Goal: Task Accomplishment & Management: Use online tool/utility

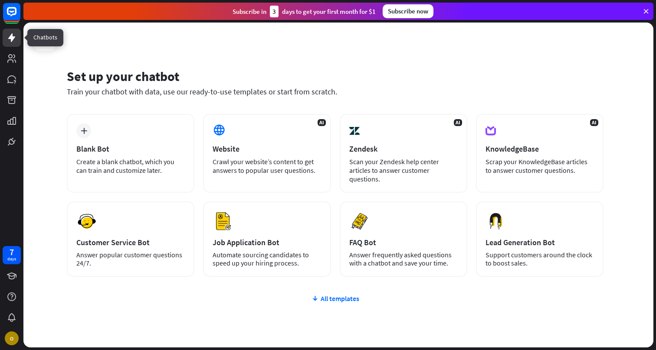
click at [17, 40] on link at bounding box center [12, 38] width 18 height 18
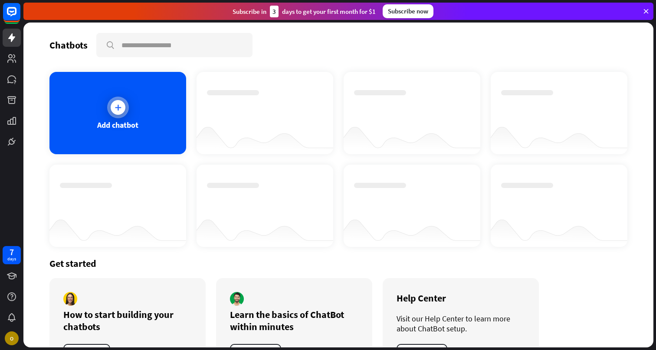
click at [78, 102] on div "Add chatbot" at bounding box center [117, 113] width 137 height 82
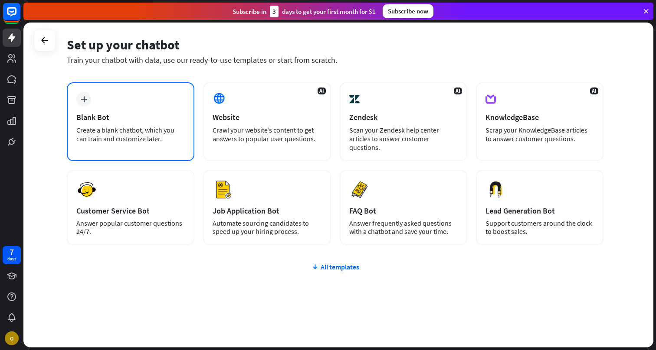
scroll to position [33, 0]
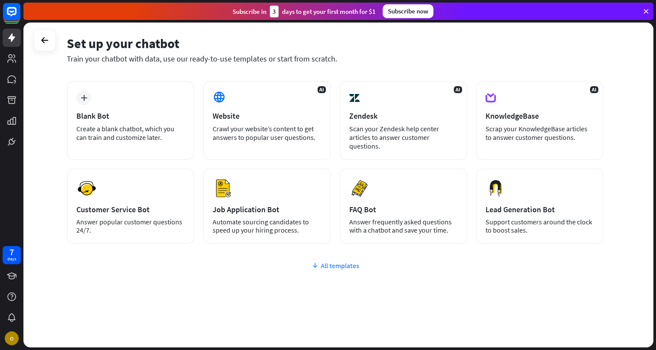
click at [353, 269] on div "All templates" at bounding box center [335, 265] width 536 height 9
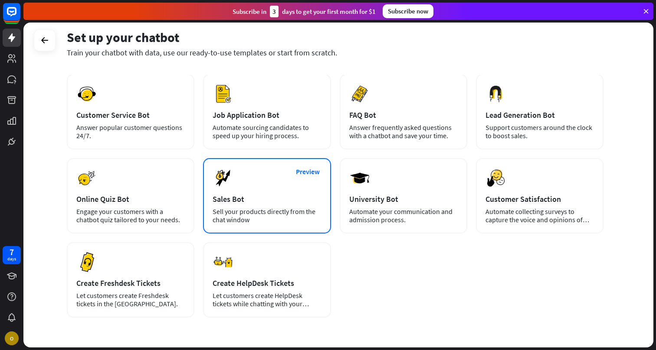
scroll to position [122, 0]
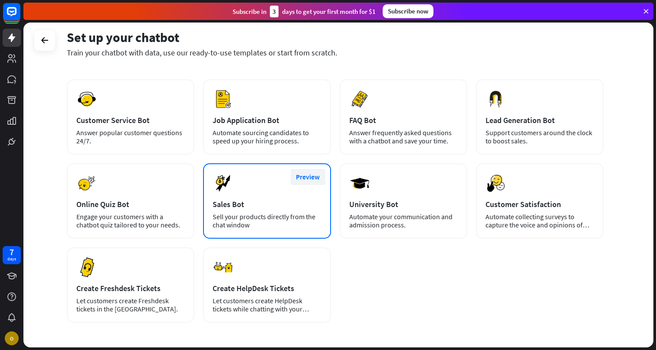
click at [303, 179] on button "Preview" at bounding box center [308, 177] width 35 height 16
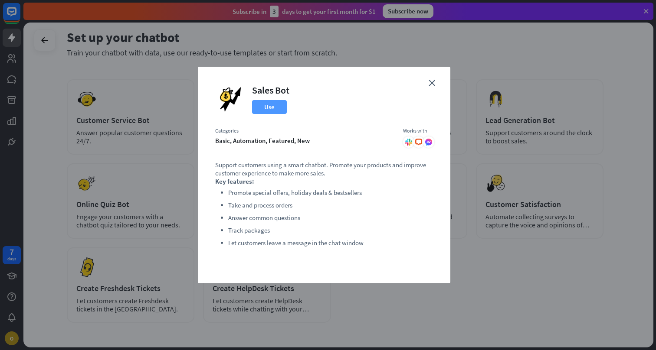
click at [271, 109] on button "Use" at bounding box center [269, 107] width 35 height 14
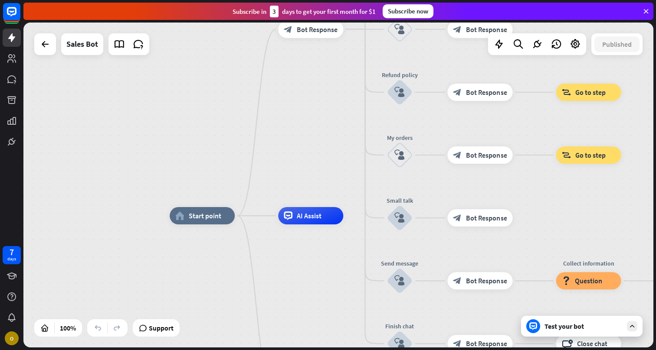
click at [629, 328] on icon at bounding box center [632, 327] width 8 height 8
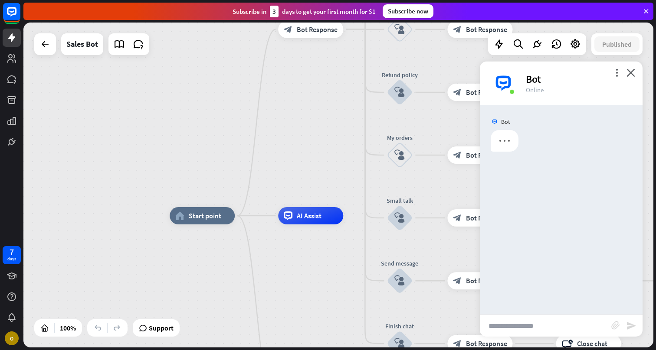
click at [536, 317] on input "text" at bounding box center [545, 326] width 131 height 22
click at [516, 324] on input "text" at bounding box center [545, 326] width 131 height 22
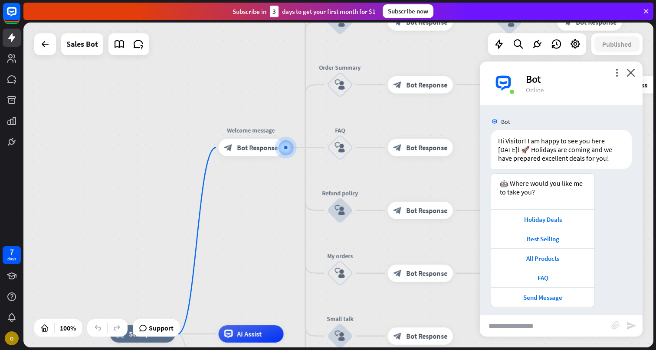
scroll to position [6, 0]
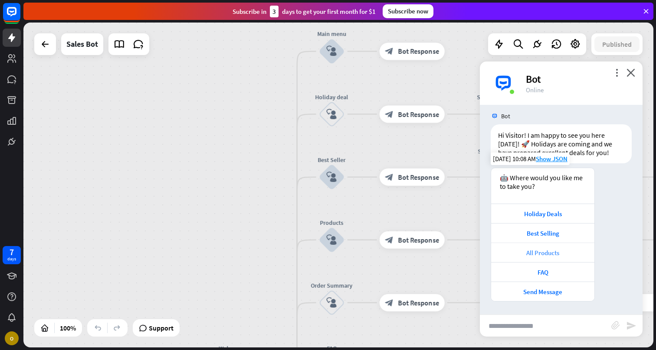
click at [546, 251] on div "All Products" at bounding box center [542, 253] width 95 height 8
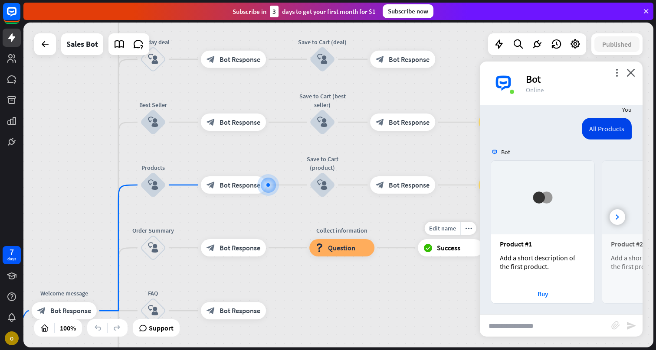
scroll to position [212, 0]
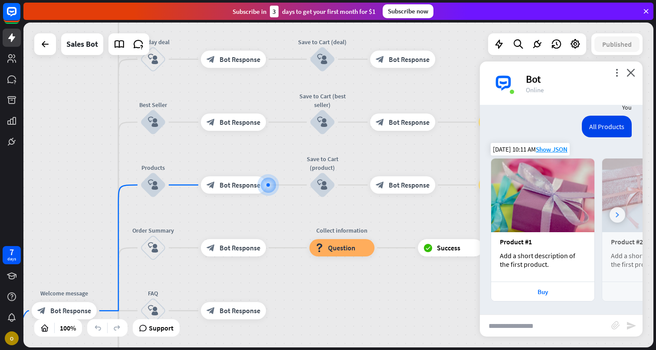
click at [615, 216] on icon at bounding box center [616, 214] width 3 height 5
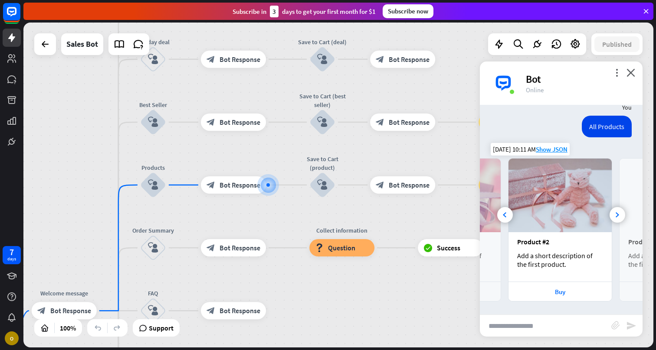
scroll to position [0, 96]
click at [552, 228] on img at bounding box center [557, 196] width 103 height 74
click at [546, 291] on div "Buy" at bounding box center [557, 292] width 95 height 8
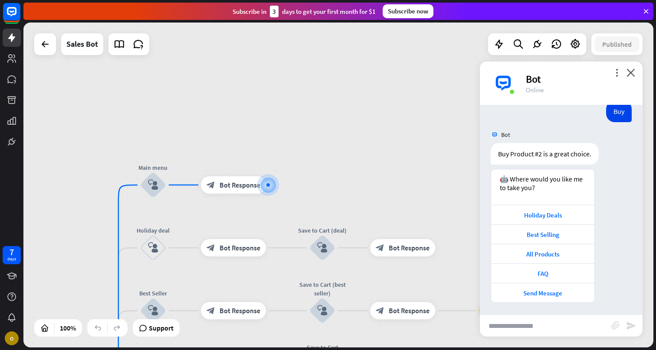
scroll to position [436, 0]
click at [632, 75] on icon "close" at bounding box center [630, 73] width 9 height 8
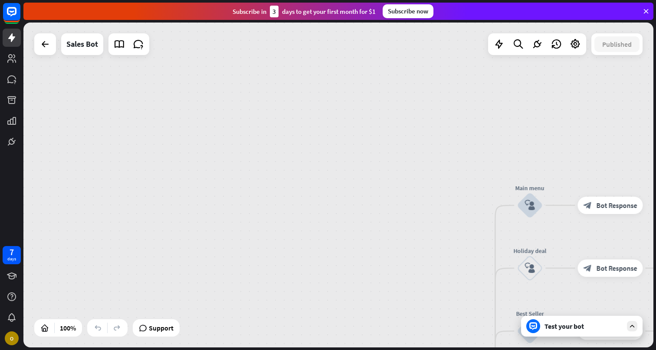
click at [40, 53] on div at bounding box center [45, 44] width 22 height 22
click at [43, 49] on icon at bounding box center [45, 44] width 10 height 10
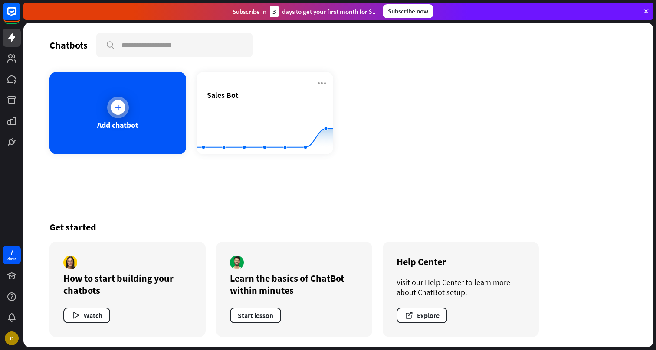
click at [103, 112] on div "Add chatbot" at bounding box center [117, 113] width 137 height 82
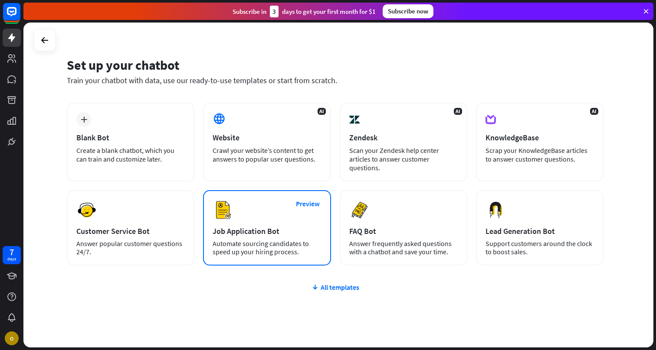
scroll to position [9, 0]
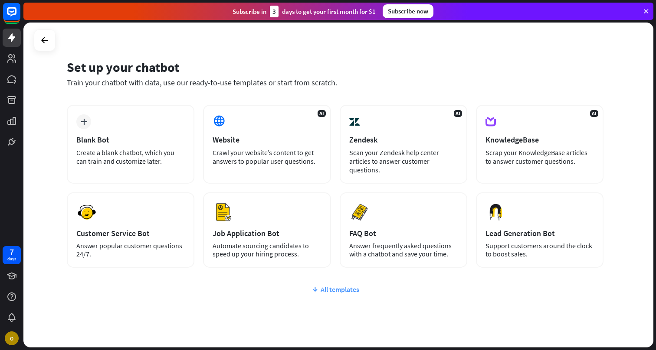
click at [341, 289] on div "All templates" at bounding box center [335, 289] width 536 height 9
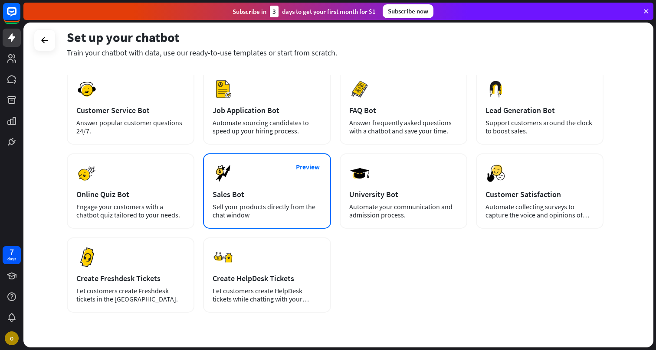
scroll to position [140, 0]
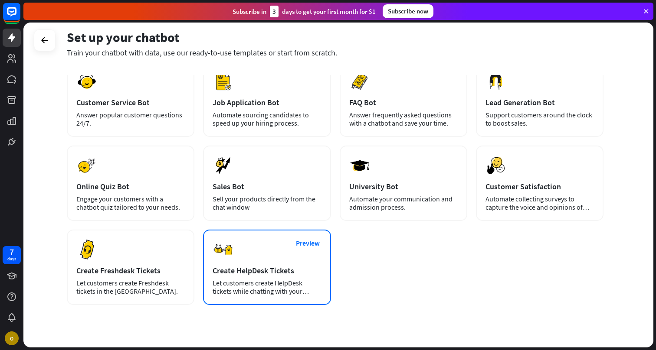
click at [284, 271] on div "Create HelpDesk Tickets" at bounding box center [266, 271] width 108 height 10
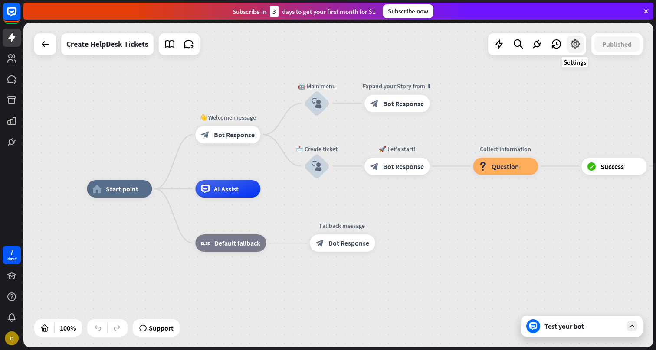
click at [574, 44] on icon at bounding box center [574, 44] width 11 height 11
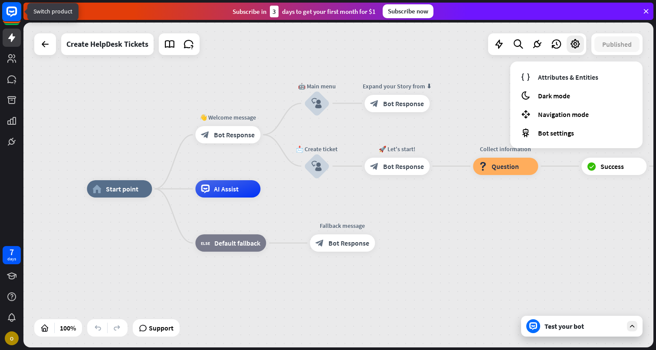
click at [13, 12] on icon at bounding box center [11, 11] width 5 height 2
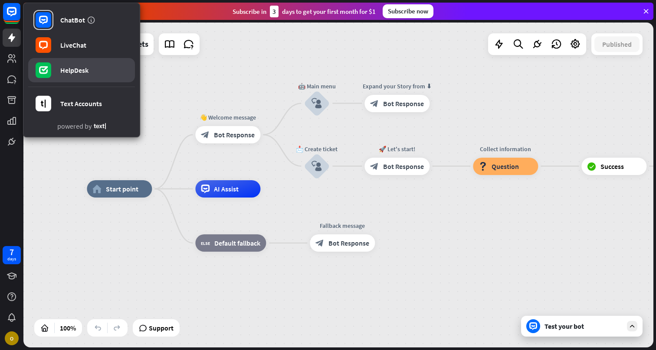
click at [74, 74] on div "HelpDesk" at bounding box center [74, 70] width 28 height 9
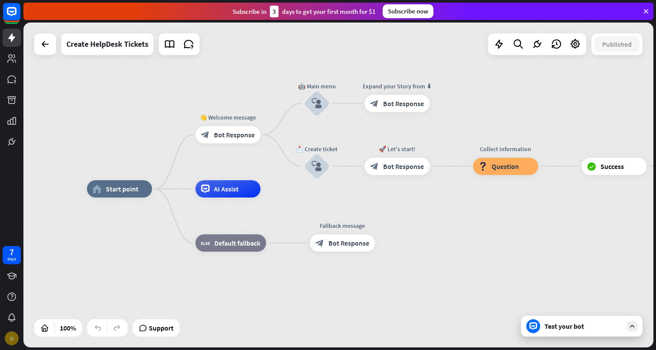
click at [13, 331] on div "O" at bounding box center [12, 339] width 18 height 18
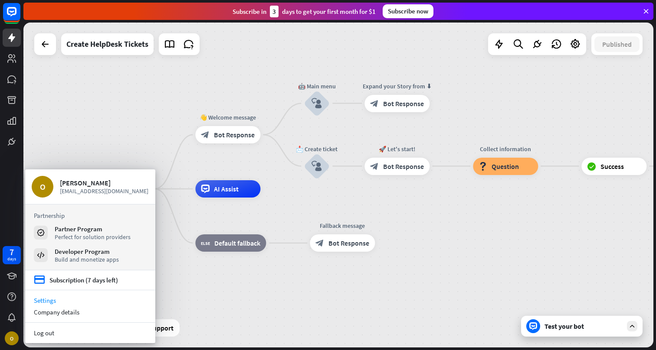
click at [52, 299] on link "Settings" at bounding box center [90, 301] width 130 height 12
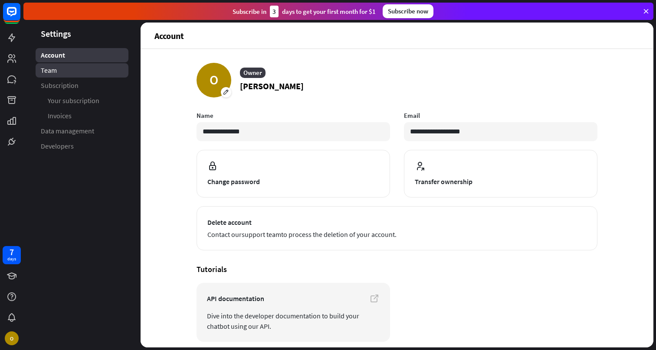
click at [49, 76] on link "Team" at bounding box center [82, 70] width 93 height 14
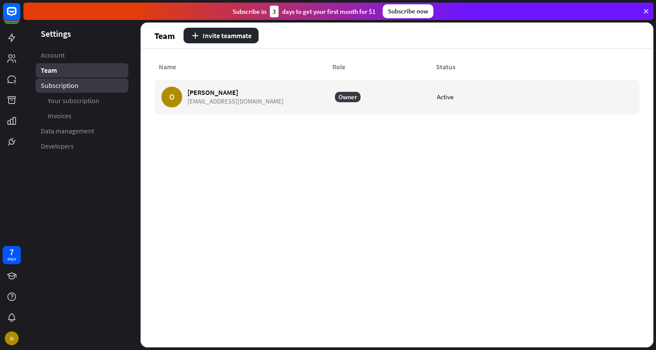
click at [83, 84] on link "Subscription" at bounding box center [82, 85] width 93 height 14
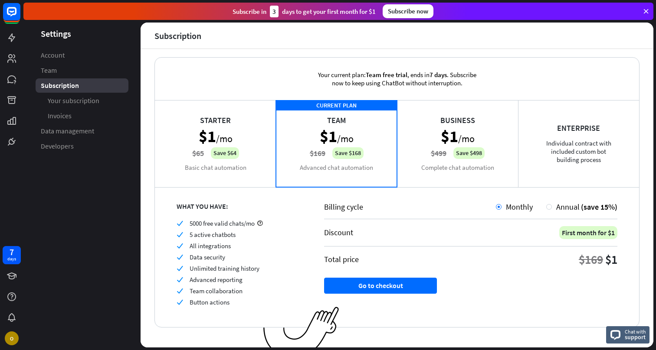
scroll to position [16, 0]
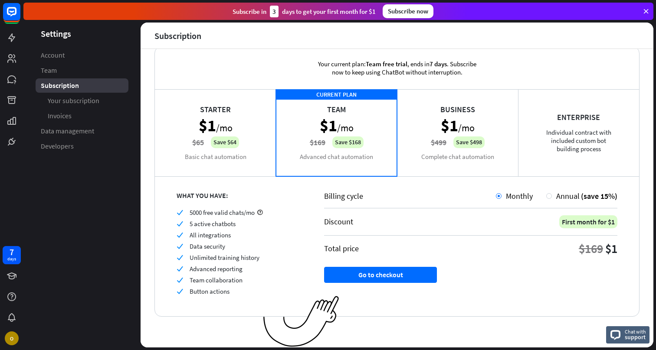
click at [432, 164] on div "Business $1 /mo $499 Save $498 Complete chat automation" at bounding box center [457, 132] width 121 height 87
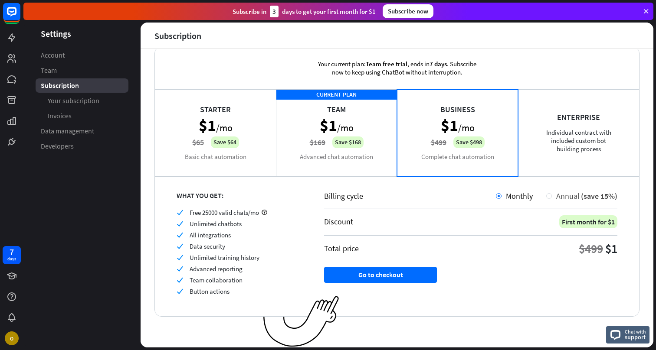
click at [546, 199] on div "Annual (save 15%)" at bounding box center [581, 196] width 71 height 10
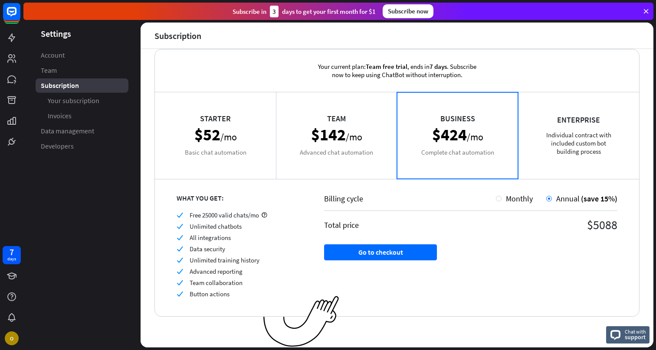
click at [617, 228] on div "Billing cycle Monthly Annual (save 15%) Total price $5088 Go to checkout" at bounding box center [470, 248] width 337 height 138
click at [542, 152] on div "Enterprise Individual contract with included custom bot building process" at bounding box center [578, 135] width 121 height 87
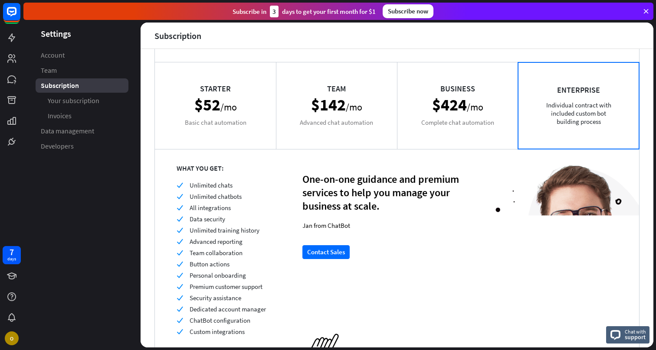
scroll to position [23, 0]
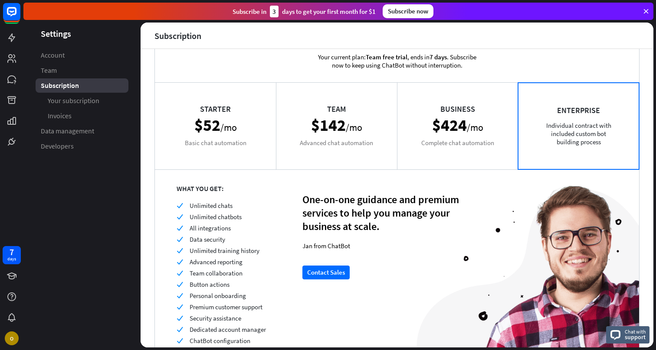
click at [429, 154] on div "Business $424 /mo Complete chat automation" at bounding box center [457, 125] width 121 height 87
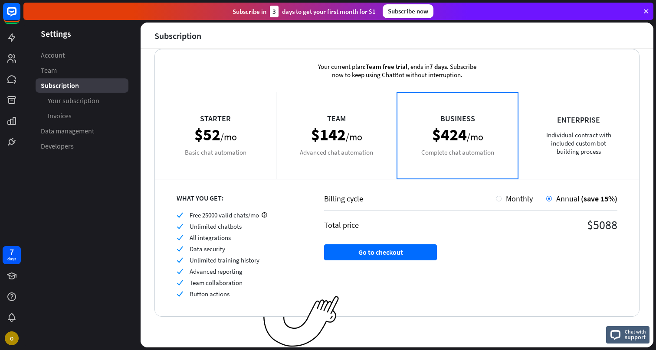
click at [567, 138] on div "Enterprise Individual contract with included custom bot building process" at bounding box center [578, 135] width 121 height 87
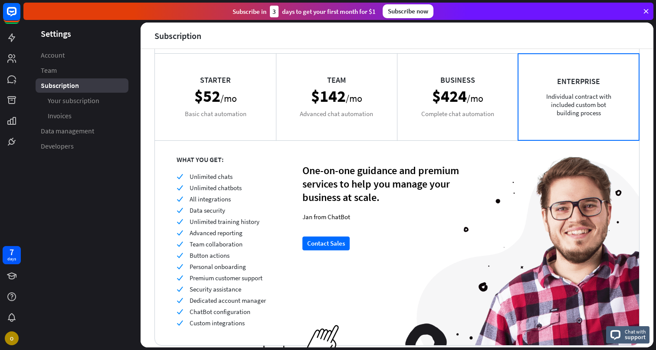
scroll to position [82, 0]
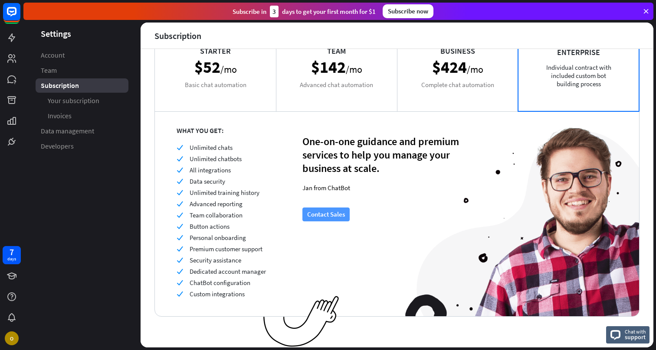
click at [317, 219] on button "Contact Sales" at bounding box center [325, 215] width 47 height 14
click at [456, 101] on div "Business $424 /mo Complete chat automation" at bounding box center [457, 67] width 121 height 87
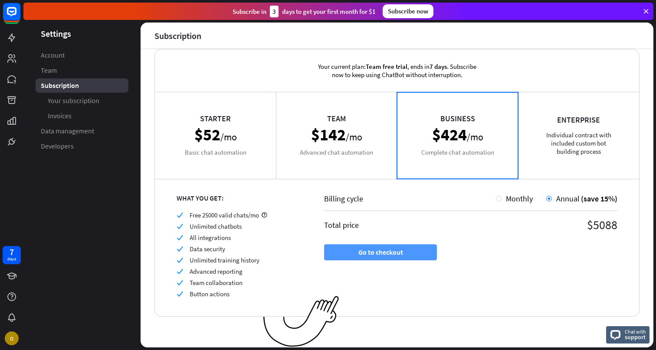
click at [361, 257] on button "Go to checkout" at bounding box center [380, 253] width 113 height 16
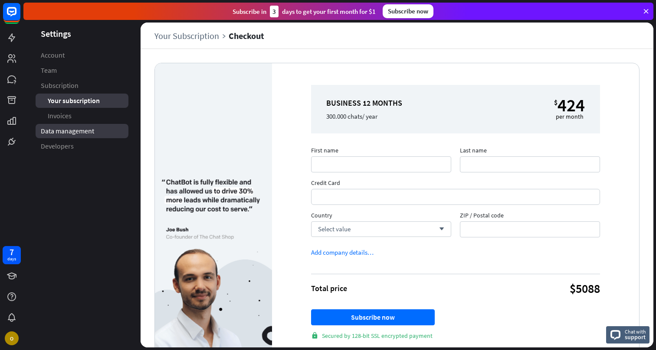
click at [52, 137] on link "Data management" at bounding box center [82, 131] width 93 height 14
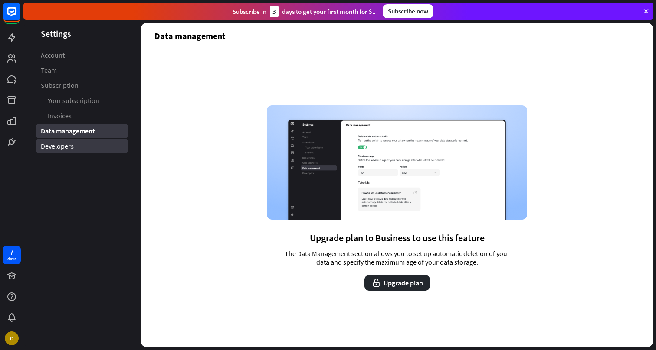
click at [55, 144] on span "Developers" at bounding box center [57, 146] width 33 height 9
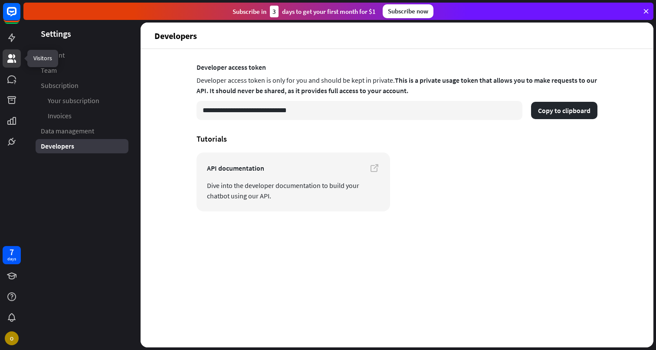
click at [14, 65] on link at bounding box center [12, 58] width 18 height 18
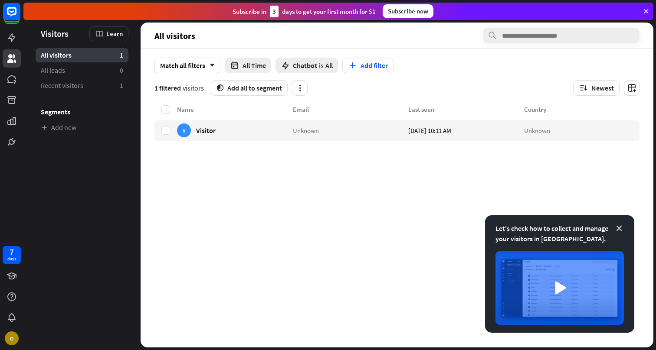
click at [615, 229] on icon at bounding box center [618, 228] width 9 height 9
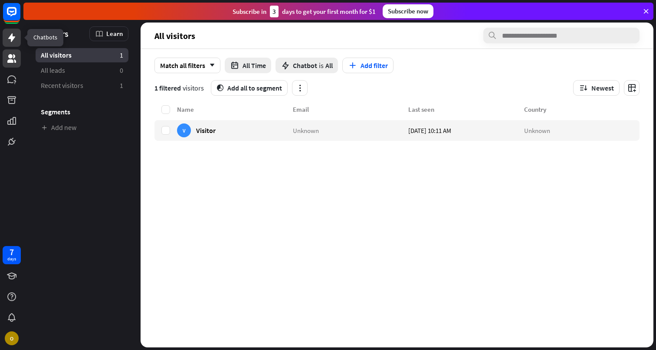
click at [11, 42] on icon at bounding box center [12, 38] width 10 height 10
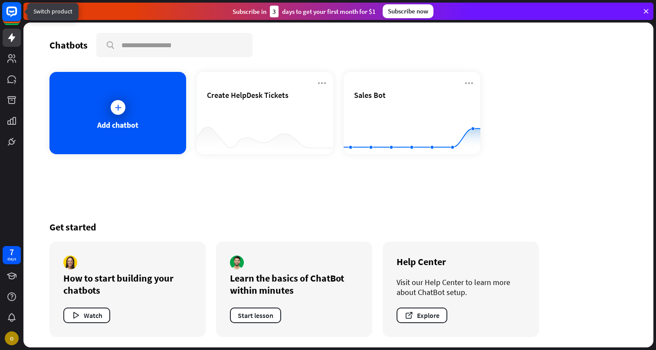
click at [10, 20] on rect at bounding box center [11, 11] width 19 height 19
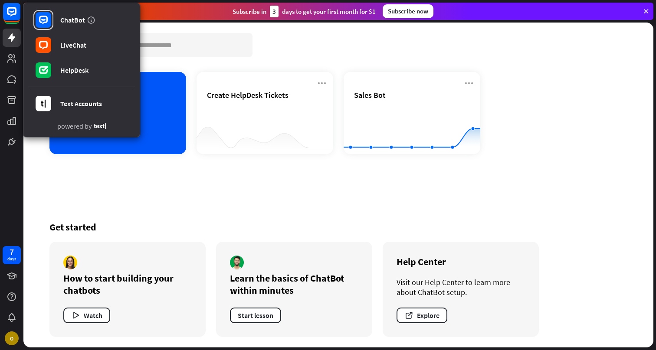
click at [79, 183] on div "Chatbots search Add chatbot Create HelpDesk Tickets Sales Bot Created with High…" at bounding box center [338, 185] width 630 height 325
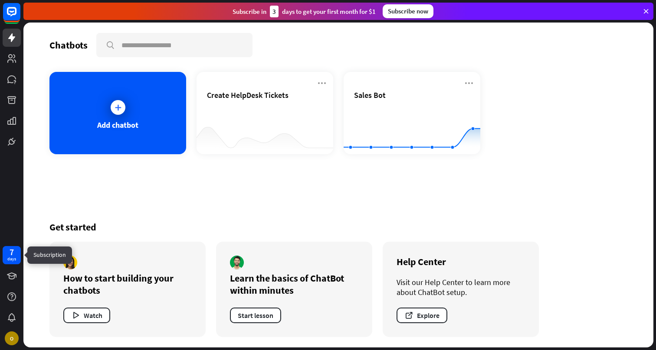
click at [10, 253] on div "7" at bounding box center [12, 252] width 4 height 8
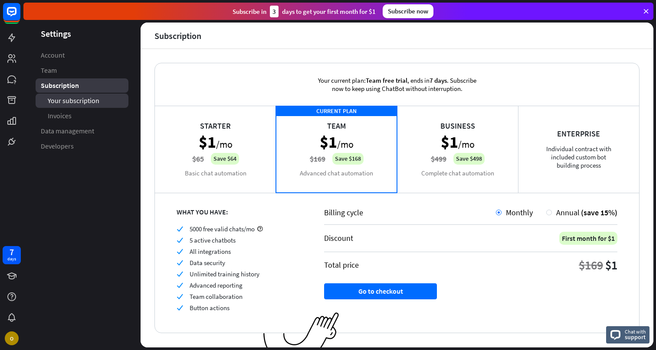
click at [60, 103] on span "Your subscription" at bounding box center [74, 100] width 52 height 9
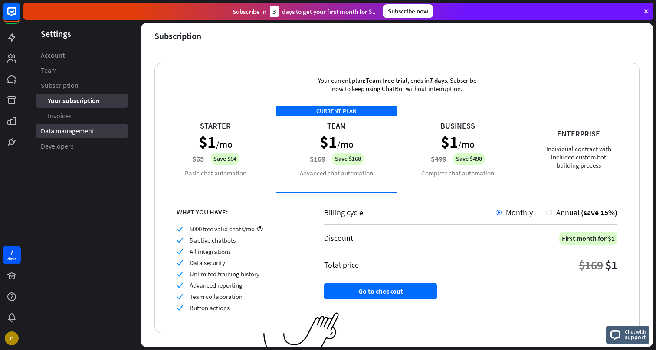
click at [69, 135] on span "Data management" at bounding box center [67, 131] width 53 height 9
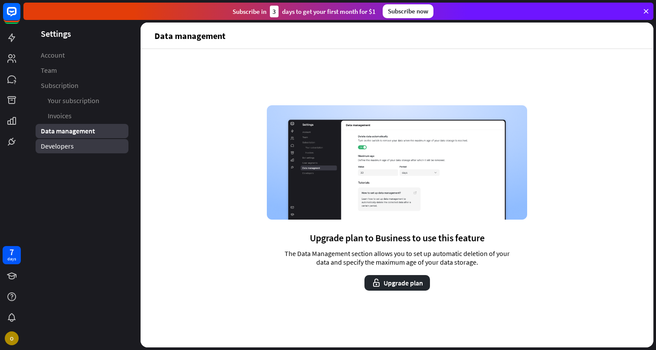
click at [69, 140] on link "Developers" at bounding box center [82, 146] width 93 height 14
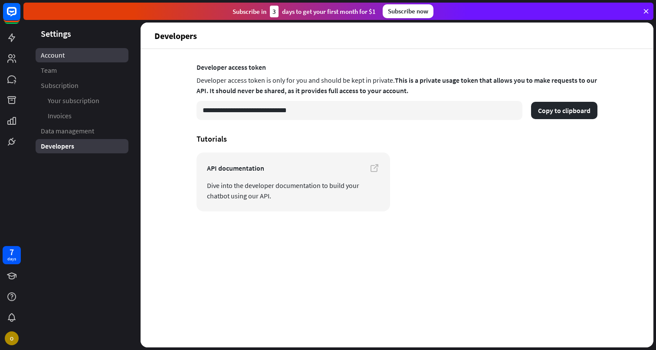
click at [52, 56] on span "Account" at bounding box center [53, 55] width 24 height 9
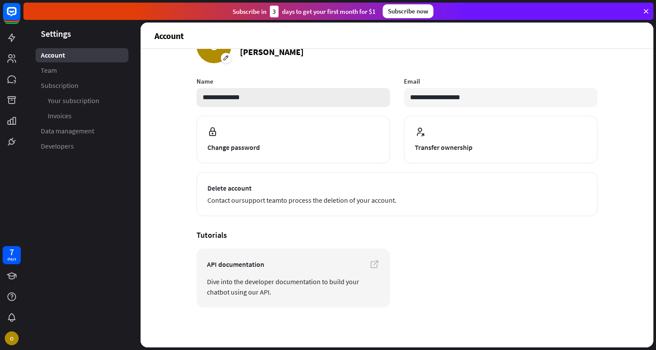
scroll to position [31, 0]
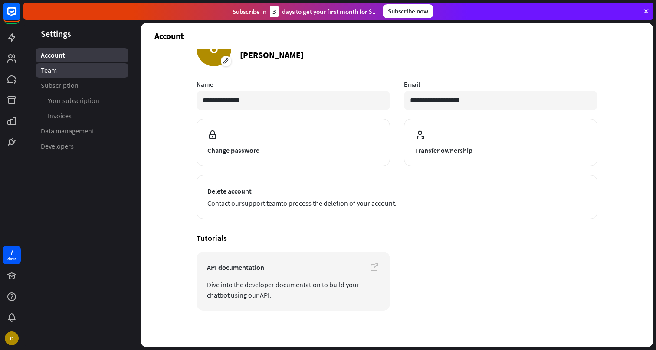
click at [67, 75] on link "Team" at bounding box center [82, 70] width 93 height 14
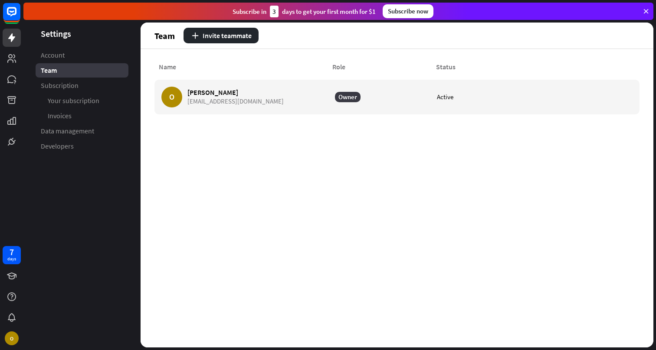
click at [13, 42] on icon at bounding box center [12, 38] width 10 height 10
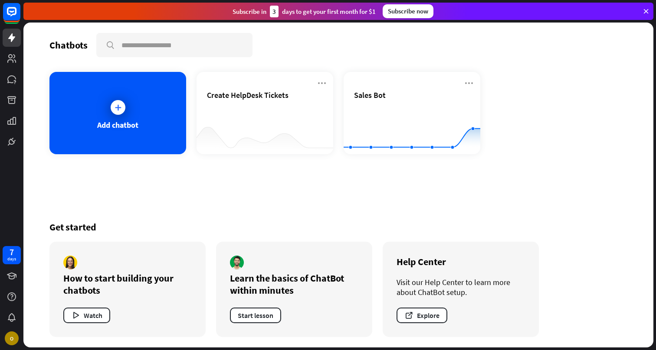
click at [645, 10] on icon at bounding box center [646, 11] width 8 height 8
